Goal: Task Accomplishment & Management: Manage account settings

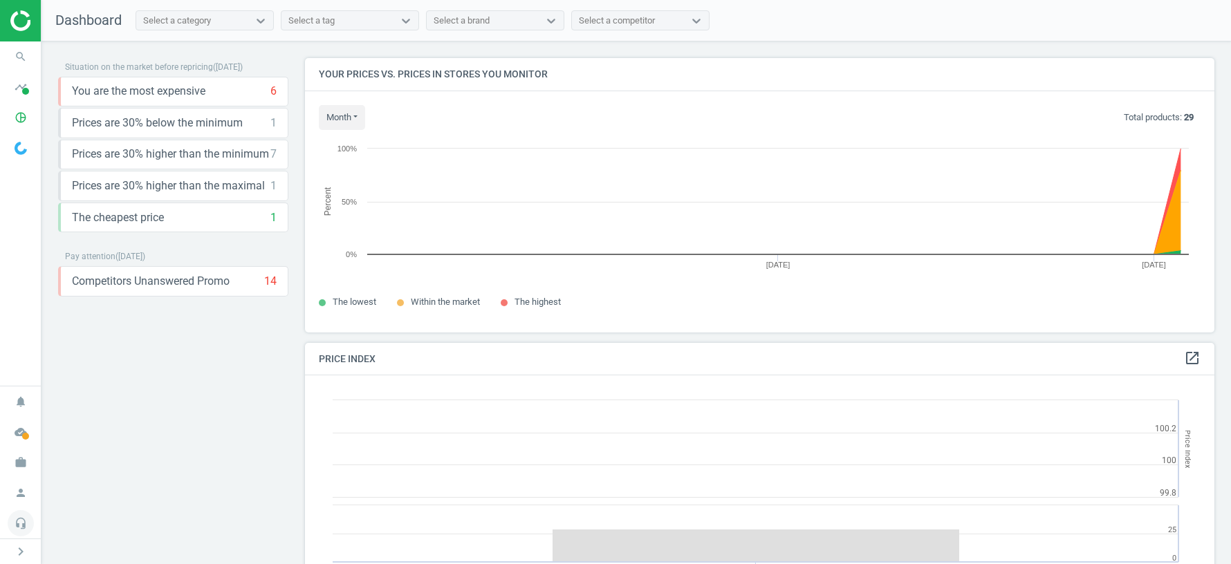
scroll to position [318, 910]
click at [19, 468] on icon "work" at bounding box center [21, 463] width 26 height 26
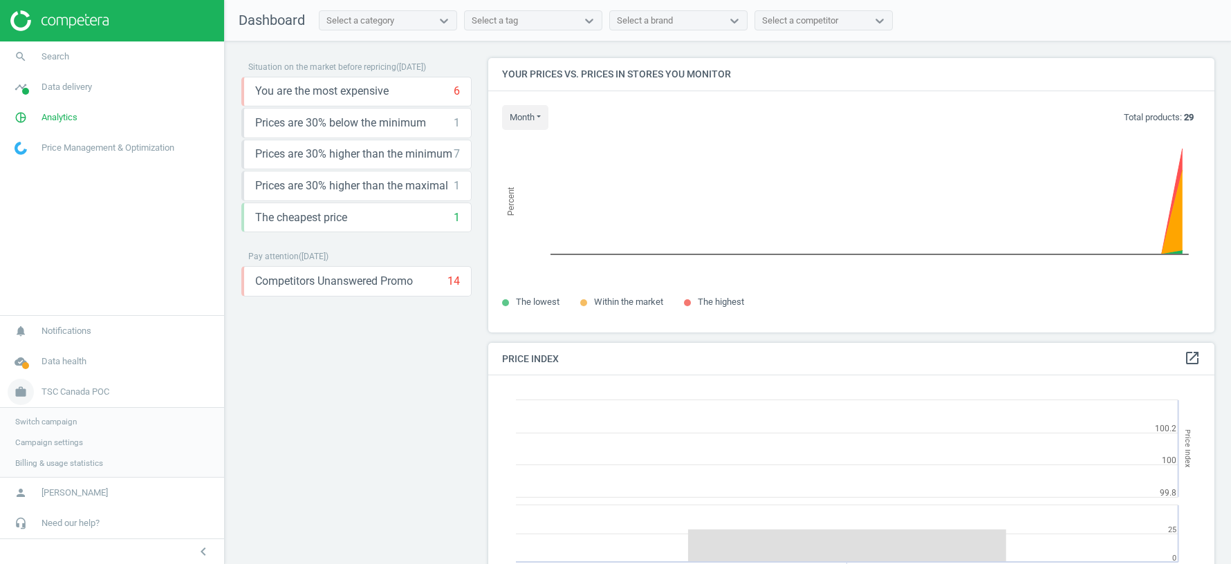
scroll to position [0, 0]
click at [66, 417] on span "Switch campaign" at bounding box center [46, 421] width 62 height 11
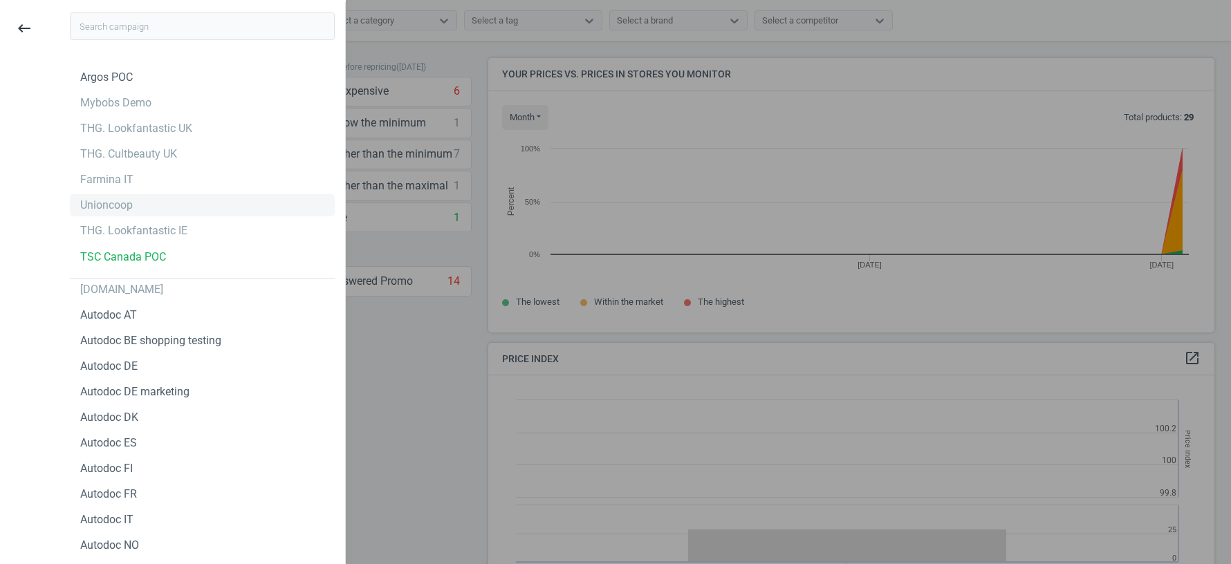
click at [114, 208] on div "Unioncoop" at bounding box center [106, 205] width 53 height 15
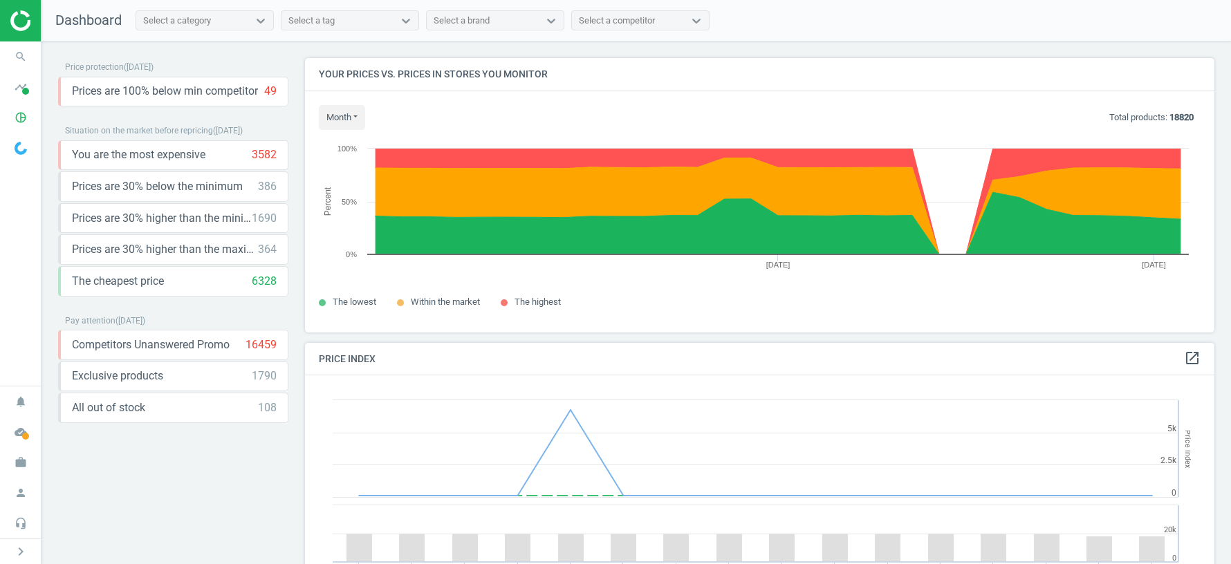
scroll to position [318, 910]
click at [21, 125] on icon "pie_chart_outlined" at bounding box center [21, 117] width 26 height 26
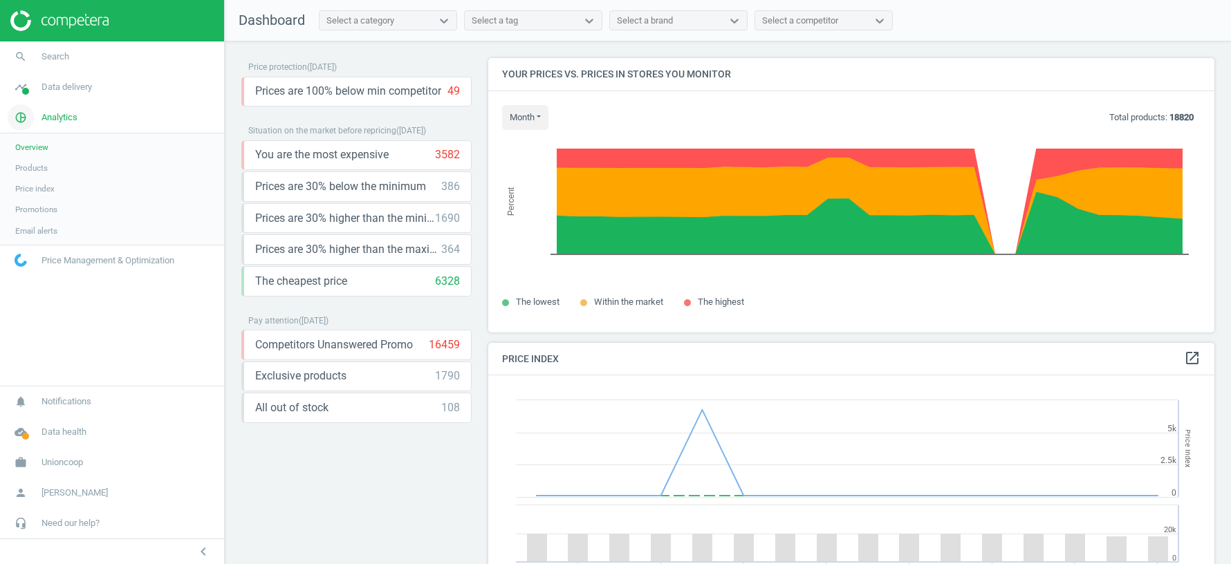
scroll to position [0, 0]
click at [29, 165] on span "Products" at bounding box center [31, 168] width 33 height 11
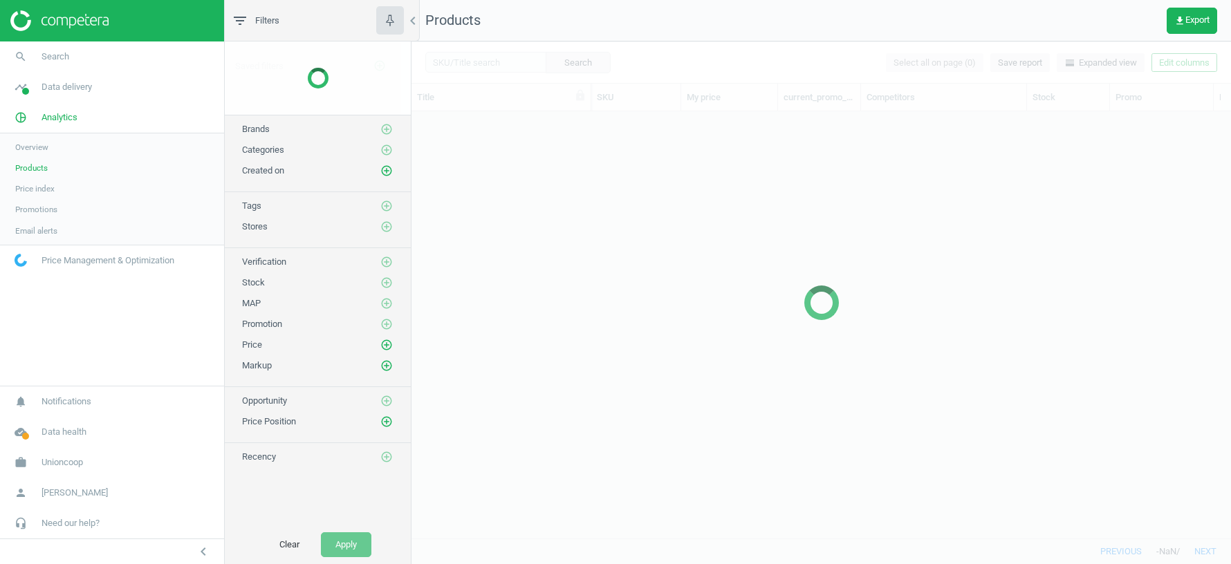
scroll to position [428, 820]
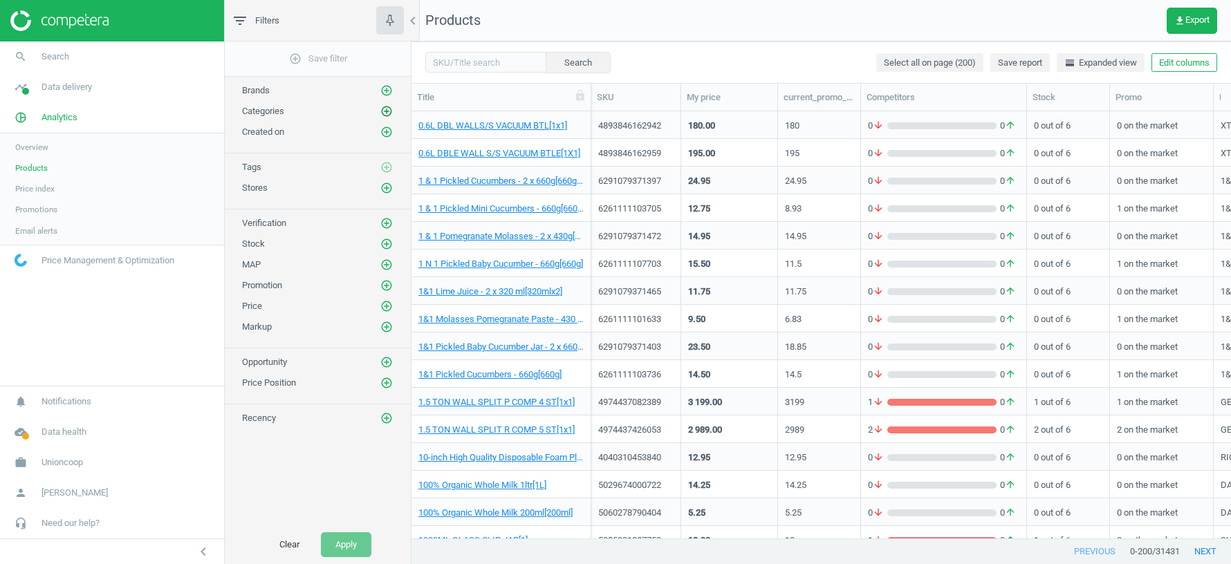
click at [386, 109] on icon "add_circle_outline" at bounding box center [386, 111] width 12 height 12
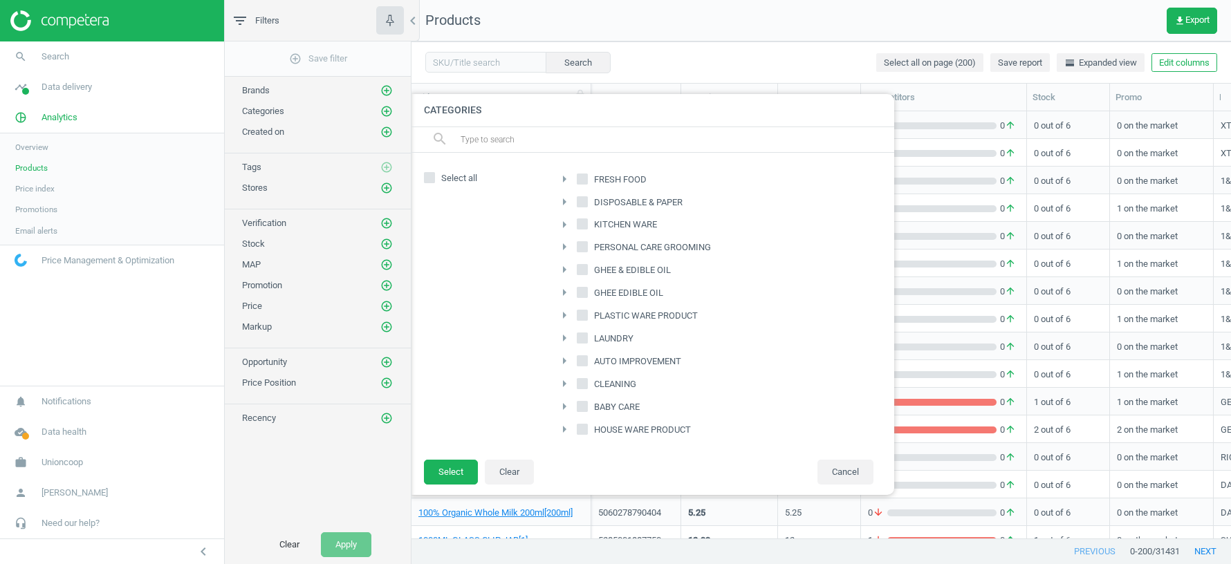
scroll to position [639, 0]
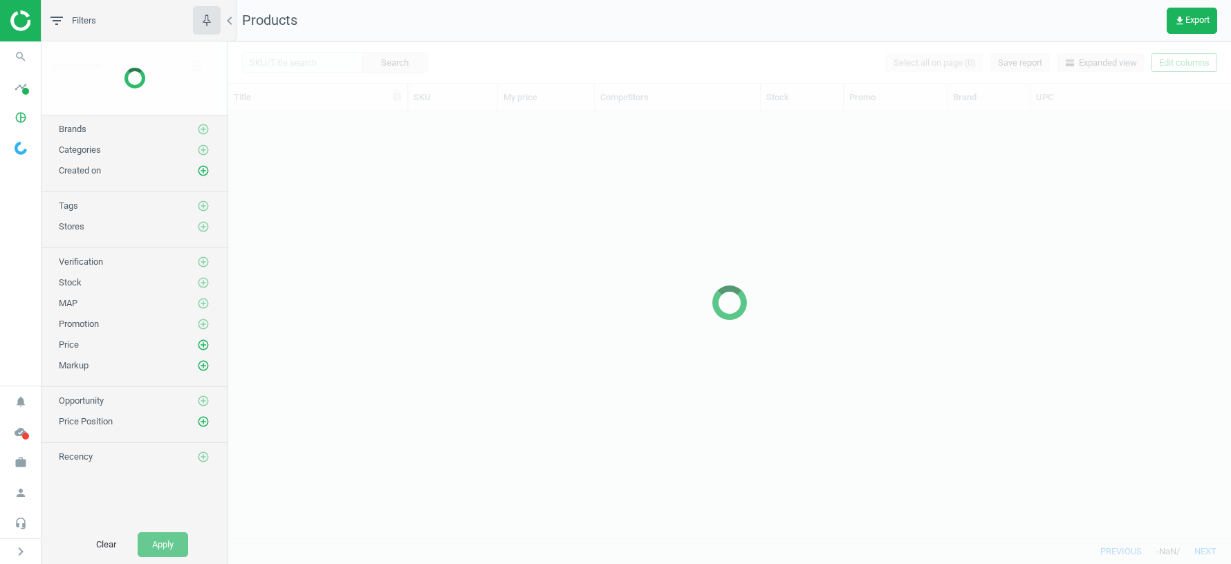
scroll to position [428, 1003]
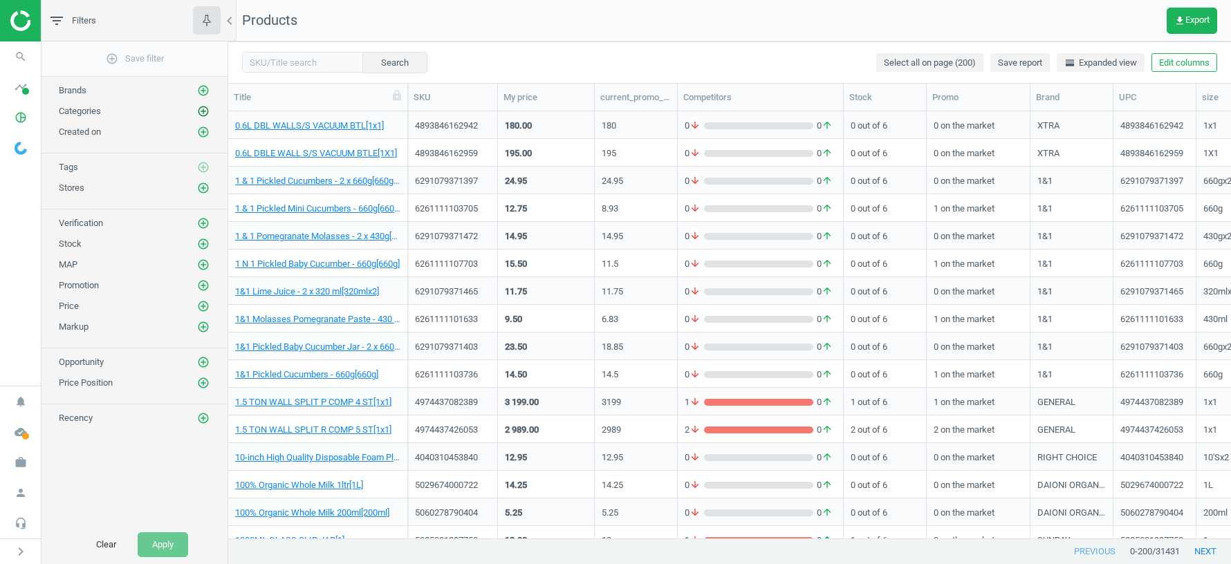
click at [202, 107] on icon "add_circle_outline" at bounding box center [203, 111] width 12 height 12
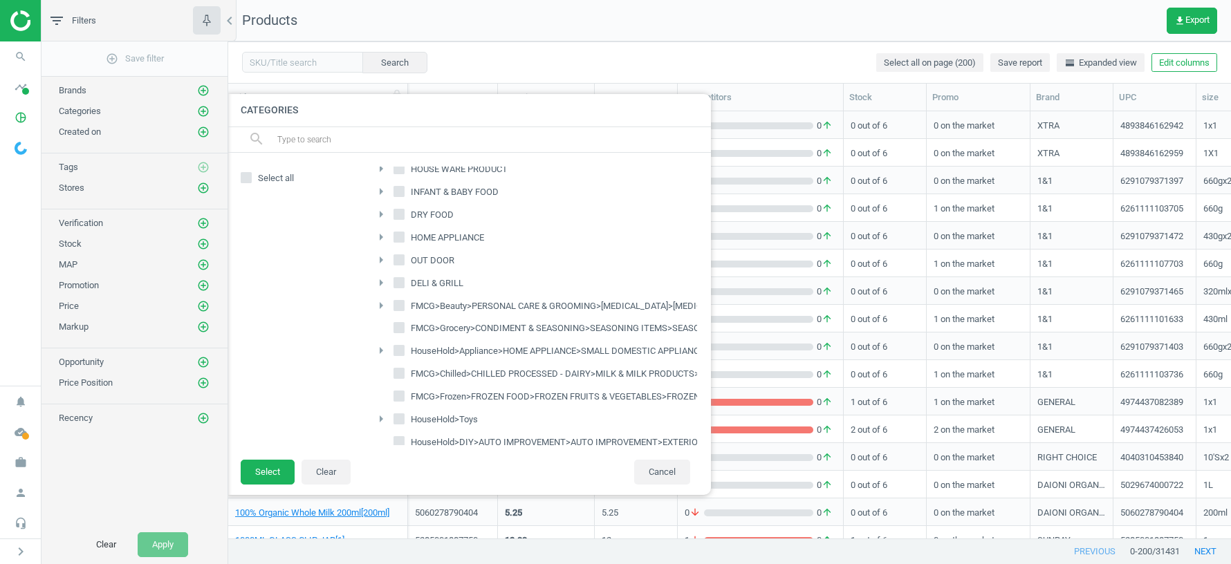
scroll to position [765, 0]
